Goal: Information Seeking & Learning: Check status

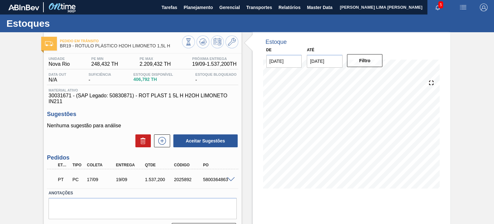
click at [150, 78] on span "406,792 TH" at bounding box center [153, 79] width 40 height 5
click at [153, 79] on span "406,792 TH" at bounding box center [153, 79] width 40 height 5
click at [199, 11] on span "Planejamento" at bounding box center [198, 8] width 29 height 8
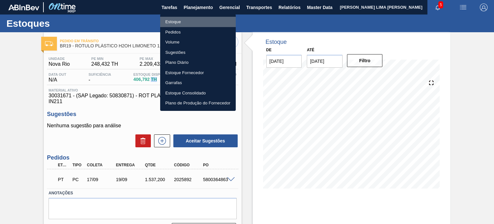
click at [194, 20] on li "Estoque" at bounding box center [198, 22] width 76 height 10
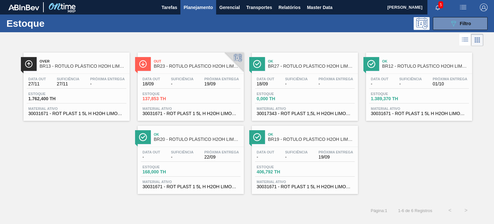
scroll to position [64, 0]
click at [458, 21] on div "089F7B8B-B2A5-4AFE-B5C0-19BA573D28AC Filtro" at bounding box center [461, 24] width 22 height 8
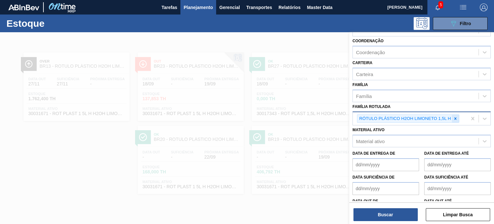
click at [454, 118] on icon at bounding box center [455, 118] width 2 height 2
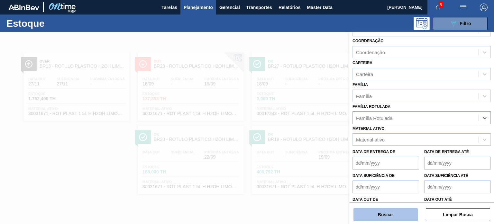
click at [399, 215] on button "Buscar" at bounding box center [385, 214] width 64 height 13
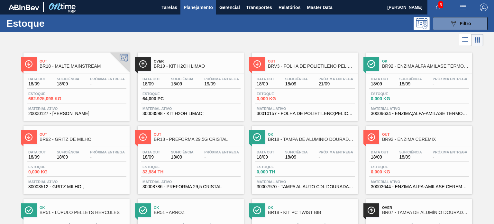
click at [320, 134] on span "Ok" at bounding box center [311, 134] width 87 height 4
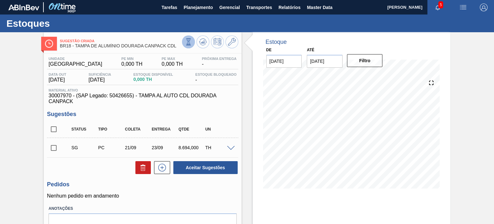
drag, startPoint x: 234, startPoint y: 199, endPoint x: 192, endPoint y: 46, distance: 158.8
click at [179, 59] on div "Unidade Pernambuco PE MIN 0,000 TH PE MAX 0,000 TH Próxima Entrega -" at bounding box center [142, 63] width 191 height 13
click at [197, 10] on span "Planejamento" at bounding box center [198, 8] width 29 height 8
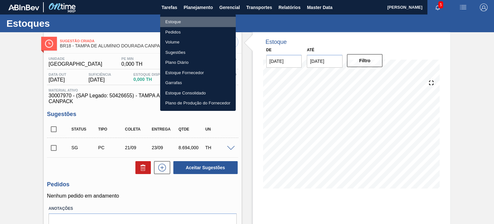
click at [189, 20] on li "Estoque" at bounding box center [198, 22] width 76 height 10
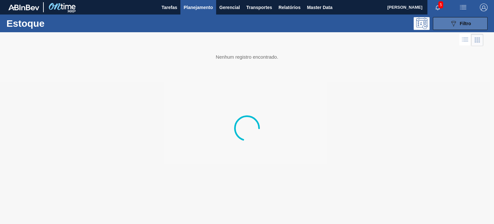
click at [465, 25] on span "Filtro" at bounding box center [465, 23] width 11 height 5
